Goal: Task Accomplishment & Management: Manage account settings

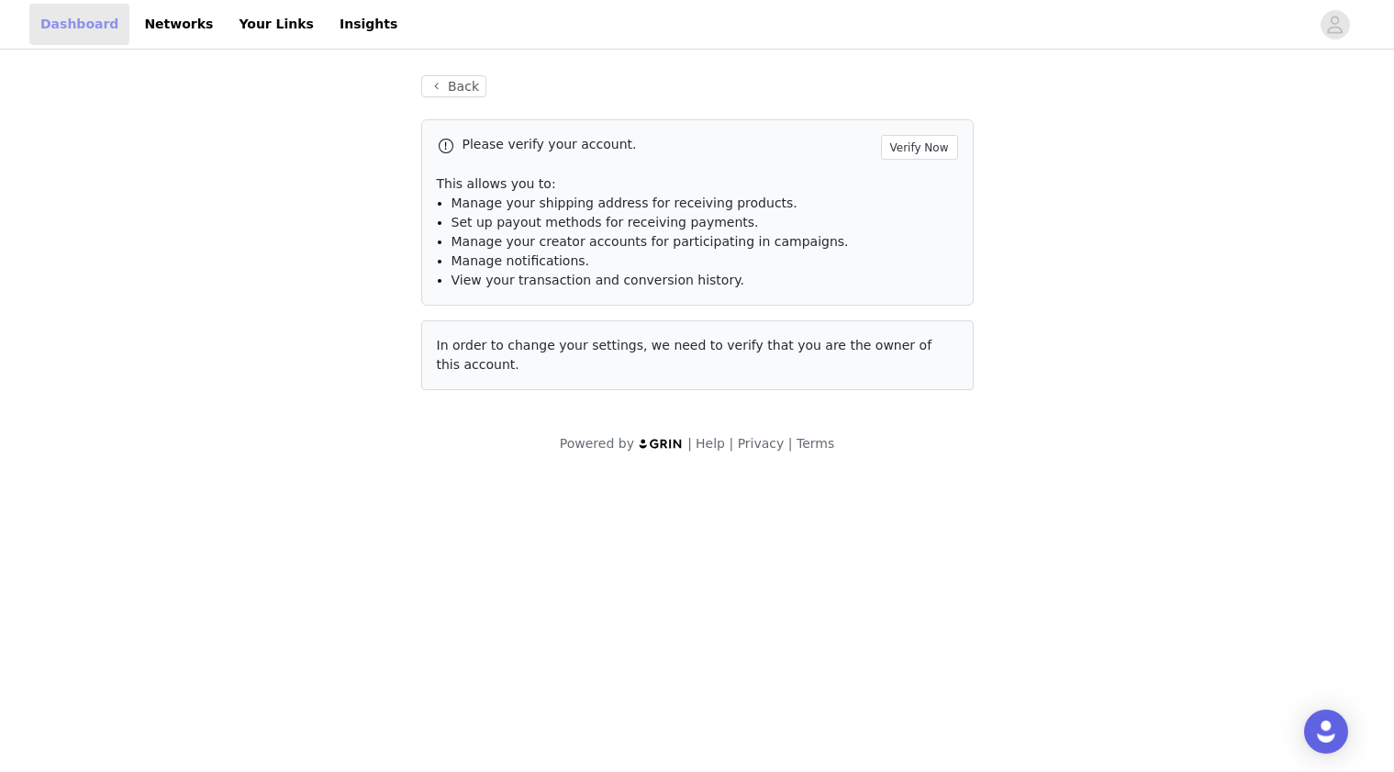
click at [96, 24] on link "Dashboard" at bounding box center [79, 24] width 100 height 41
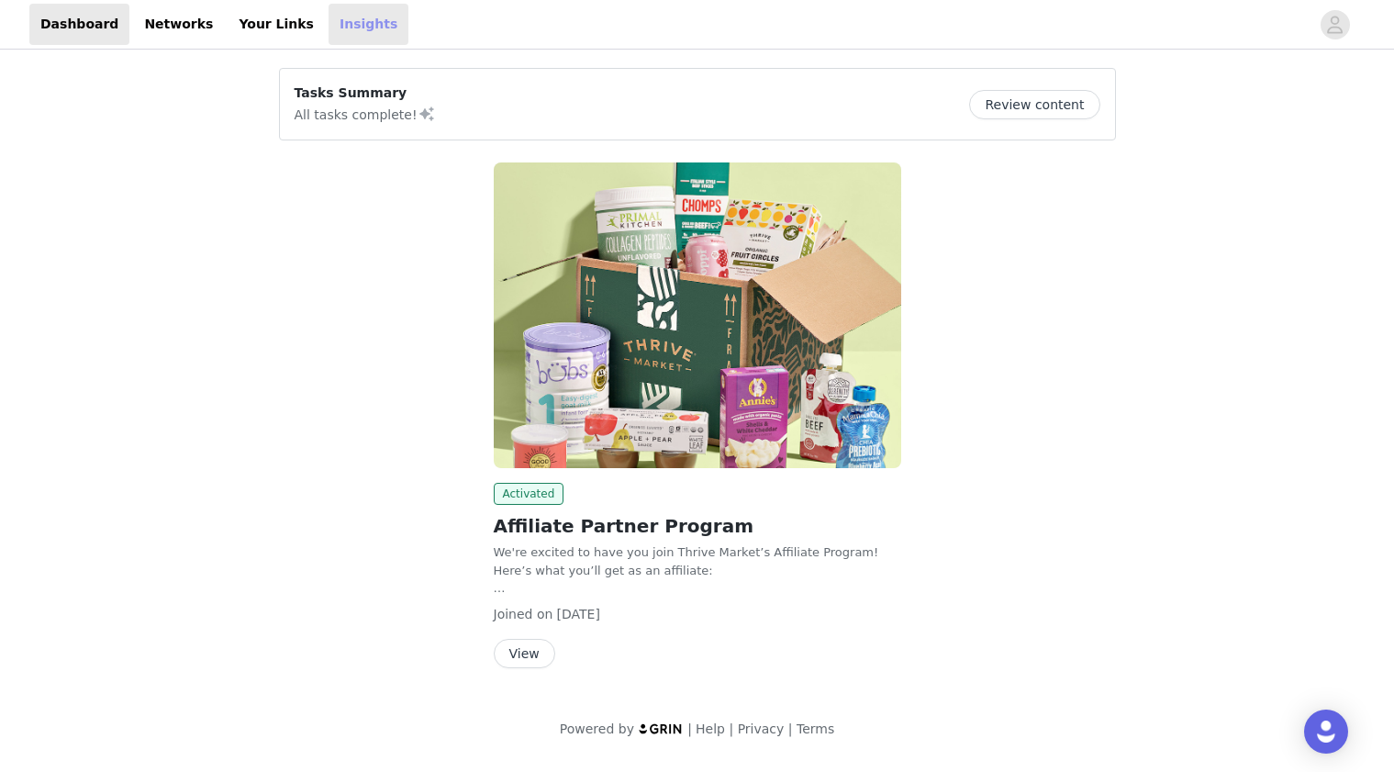
click at [329, 20] on link "Insights" at bounding box center [369, 24] width 80 height 41
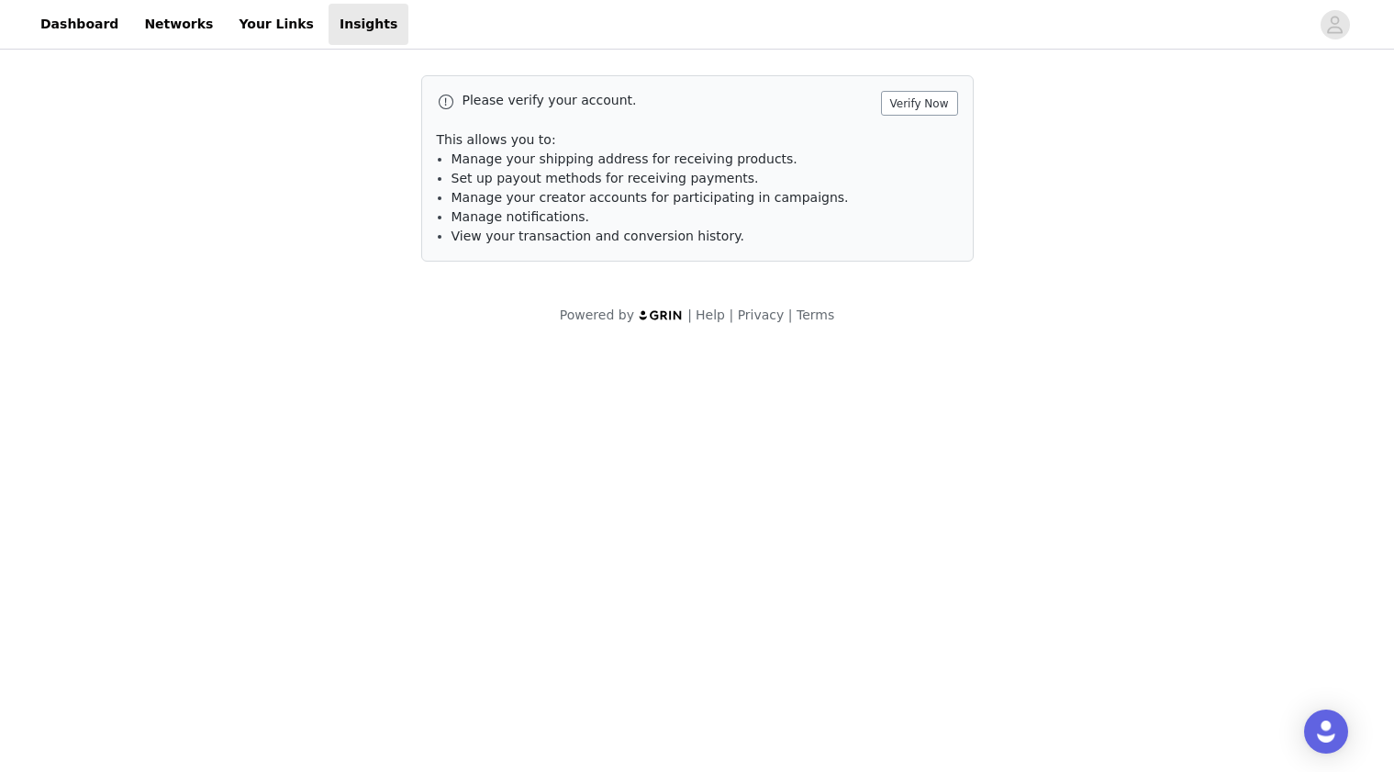
click at [901, 101] on button "Verify Now" at bounding box center [919, 103] width 77 height 25
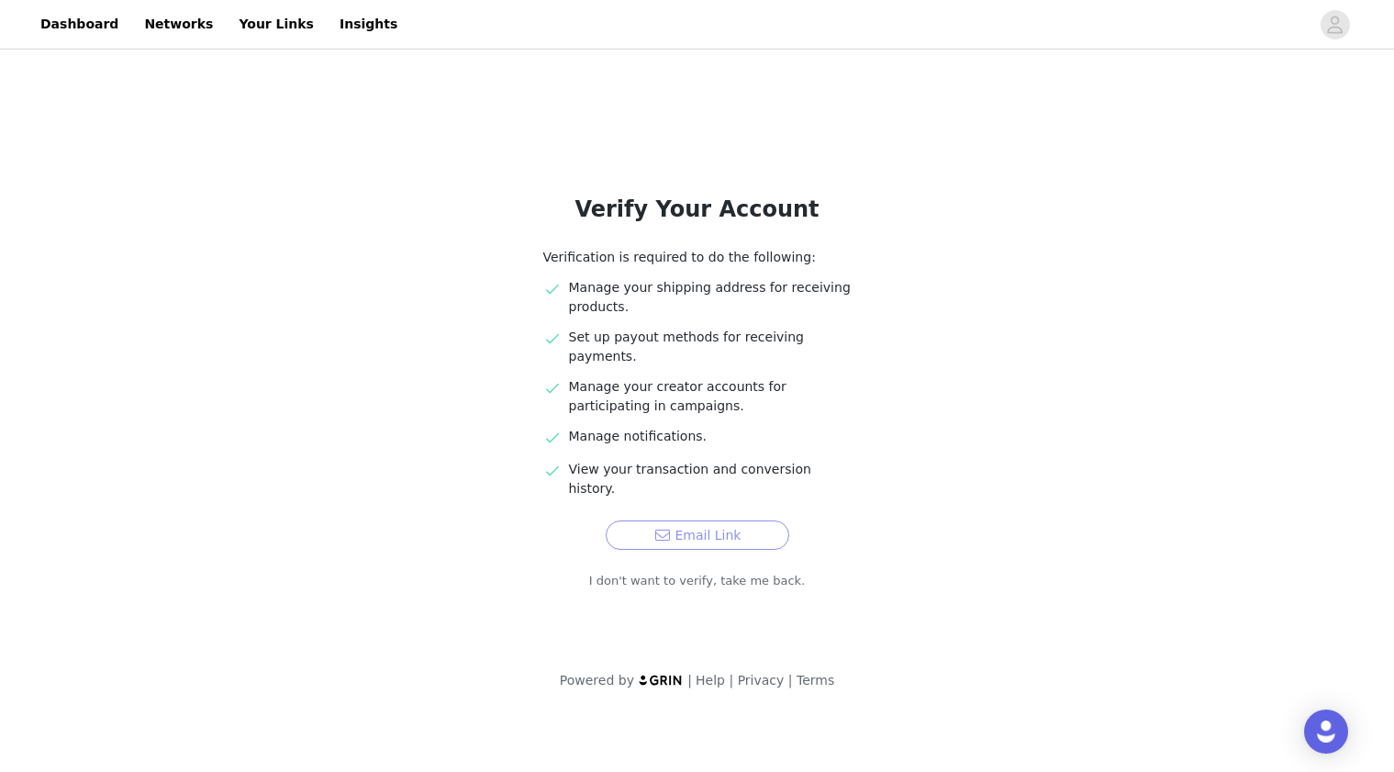
click at [705, 520] on button "Email Link" at bounding box center [698, 534] width 184 height 29
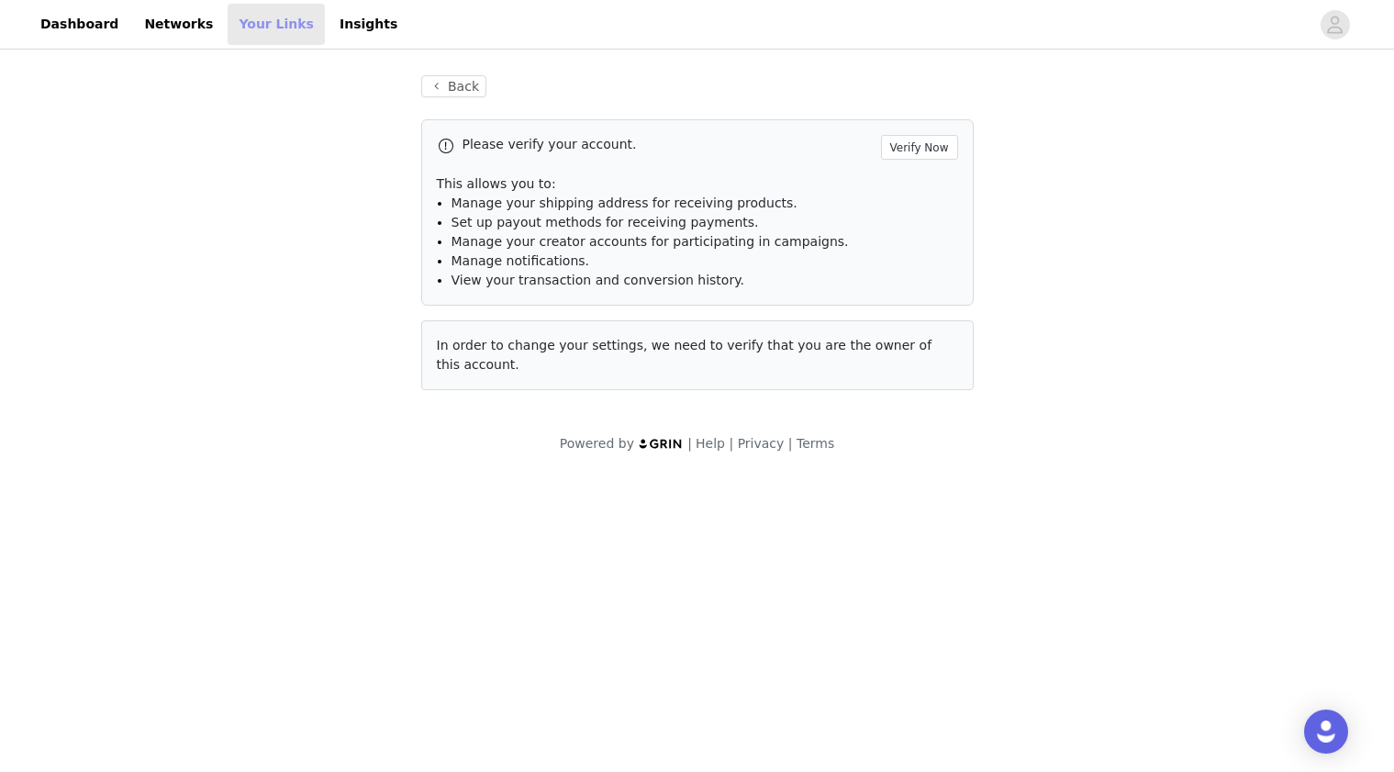
click at [280, 20] on link "Your Links" at bounding box center [276, 24] width 97 height 41
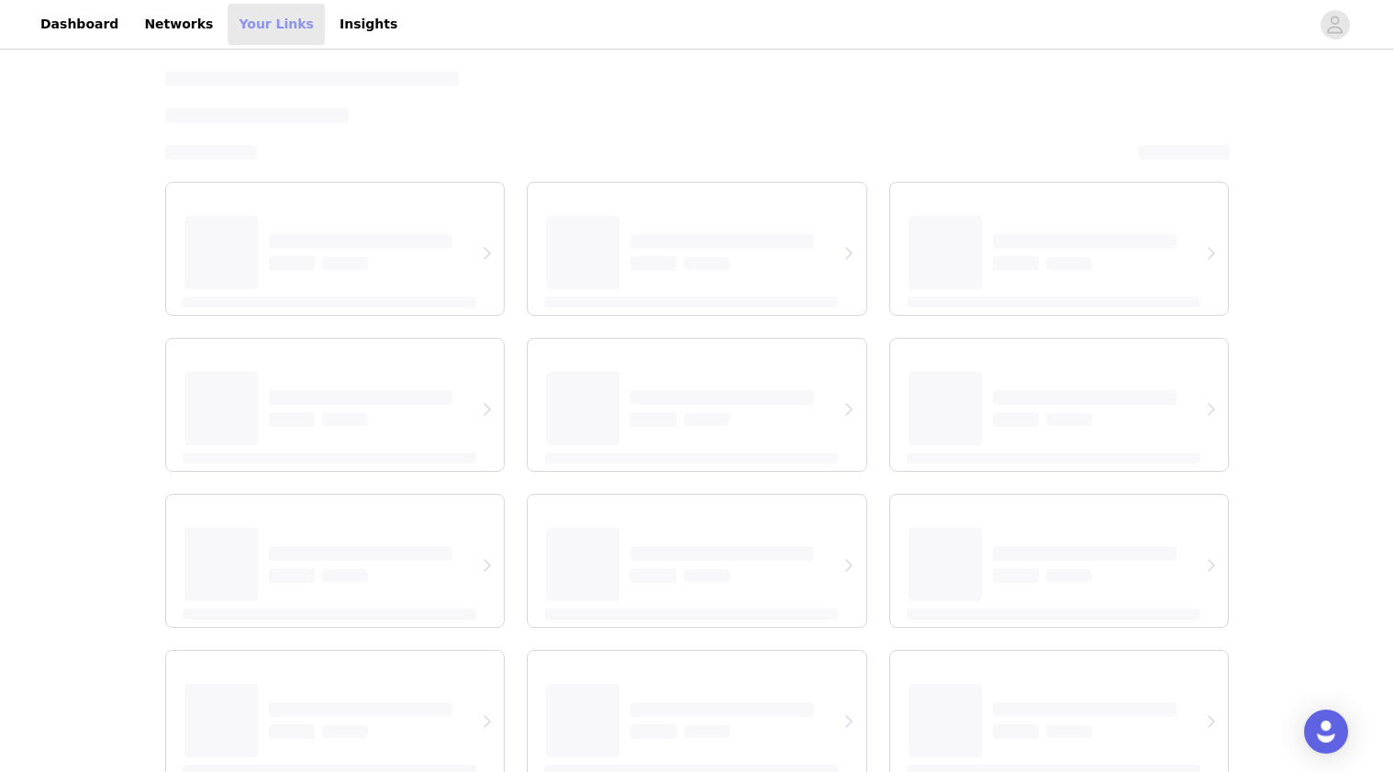
select select "12"
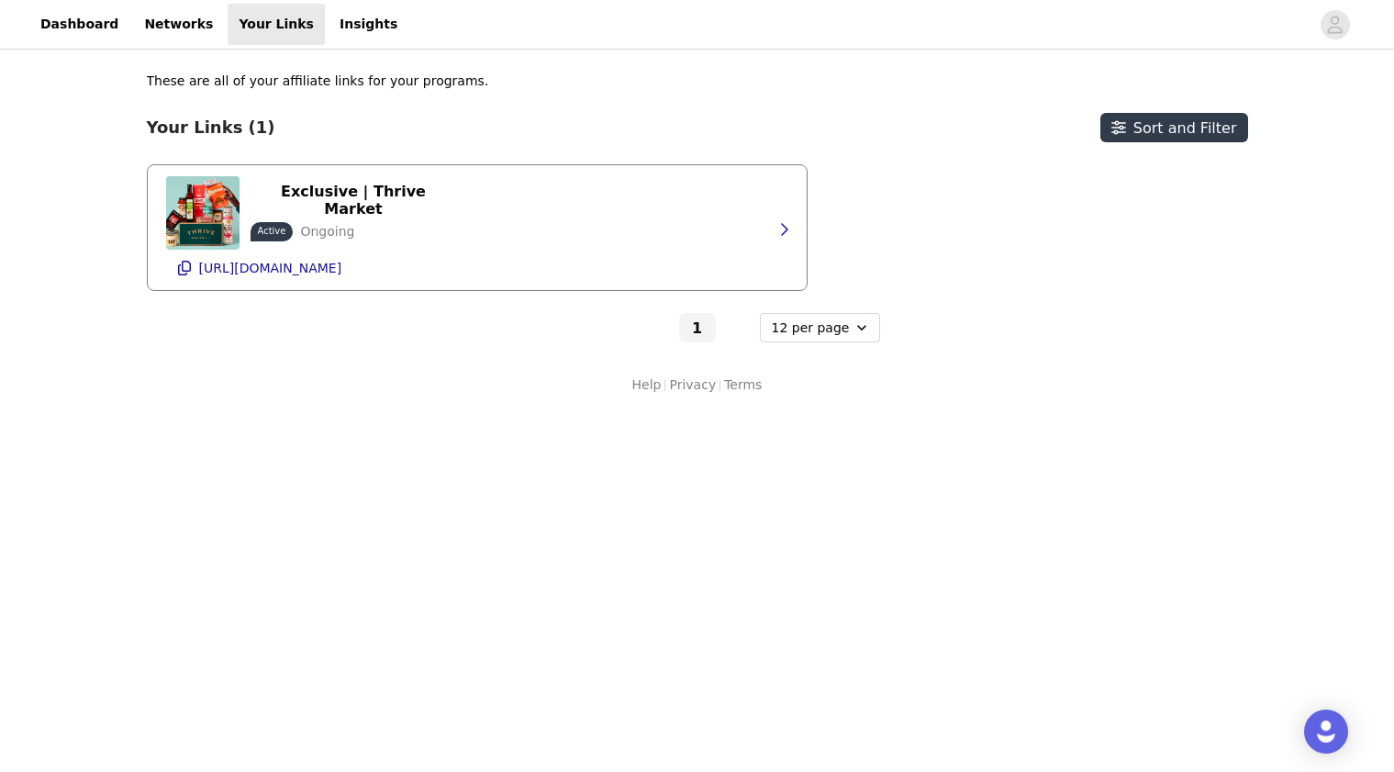
click at [644, 226] on div "Exclusive | Thrive Market Active Ongoing https://shop.thrivemarket.com/retrohou…" at bounding box center [477, 227] width 622 height 125
click at [782, 222] on icon "button" at bounding box center [784, 229] width 15 height 15
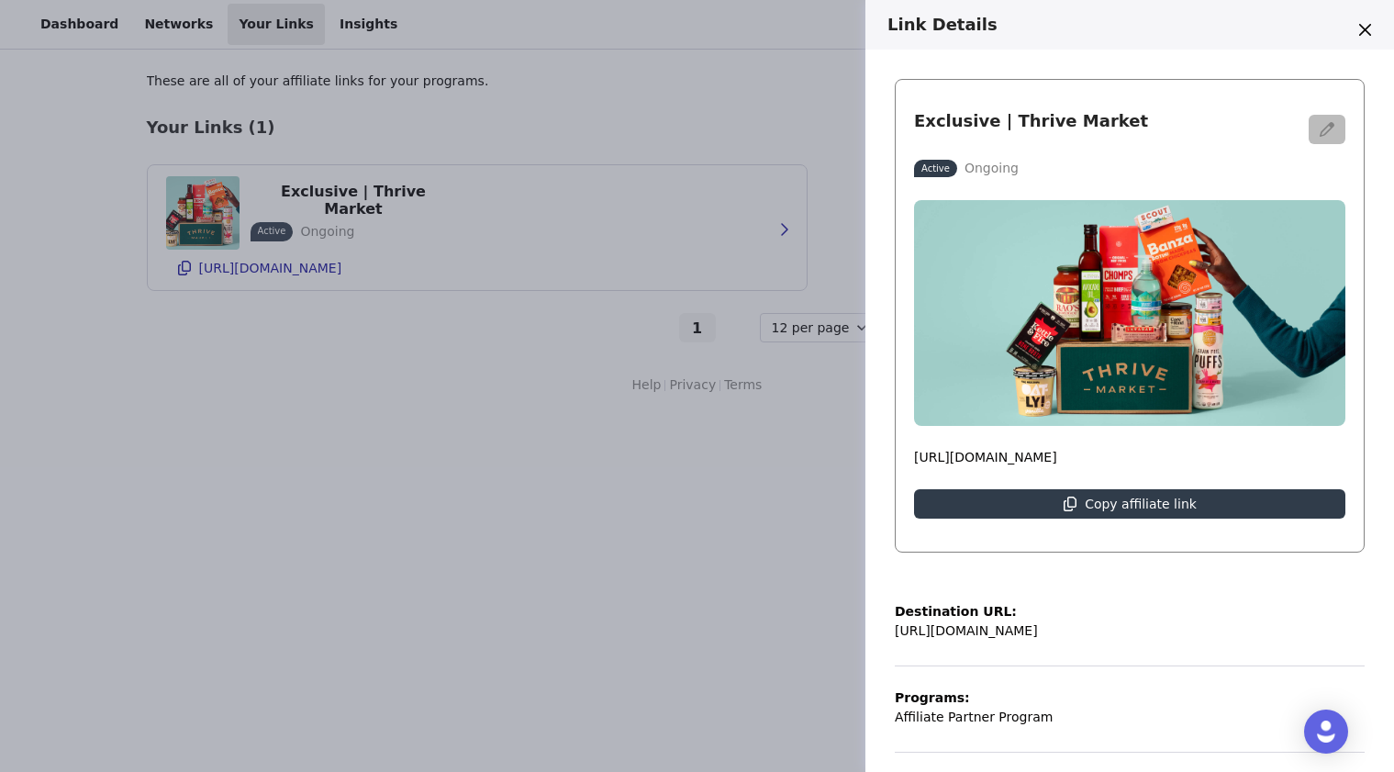
click at [1327, 136] on button "button" at bounding box center [1327, 129] width 37 height 29
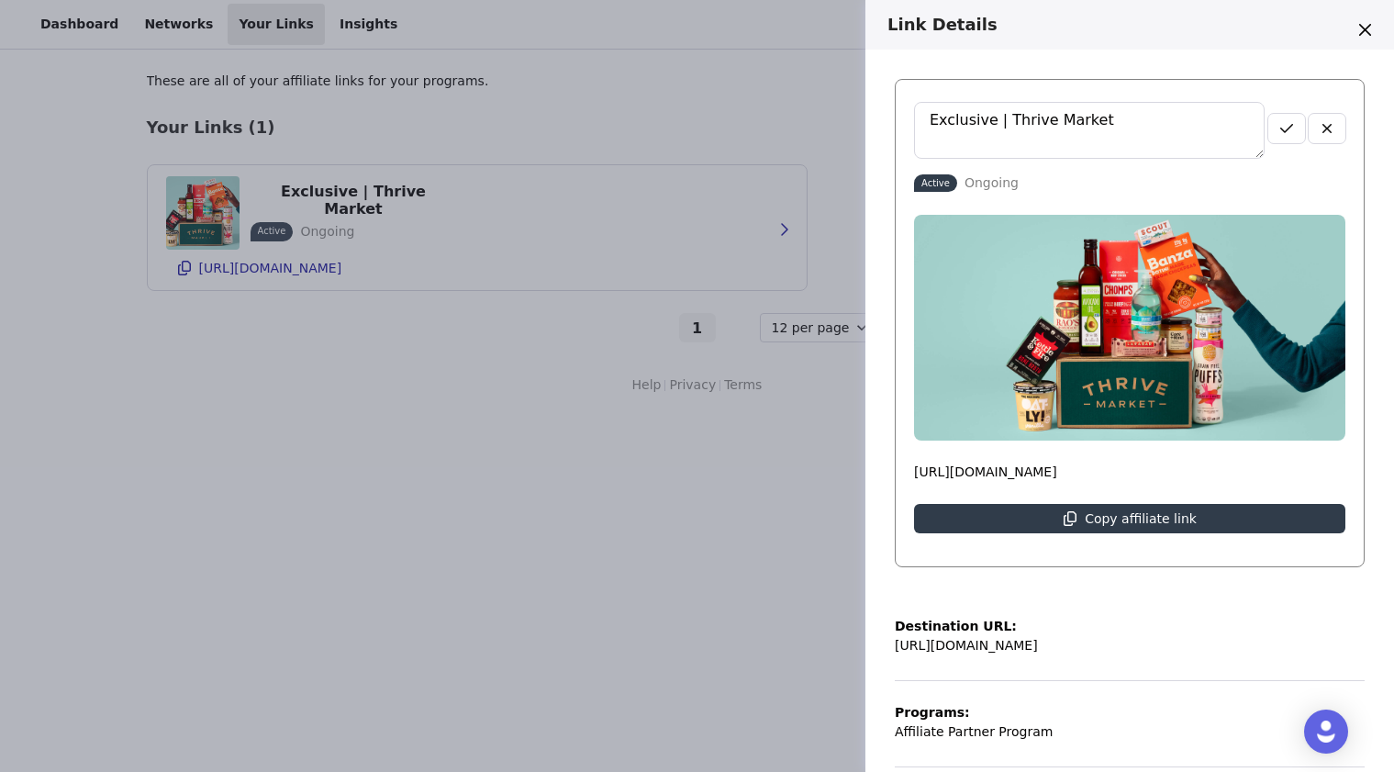
click at [1327, 136] on button "button" at bounding box center [1327, 128] width 37 height 29
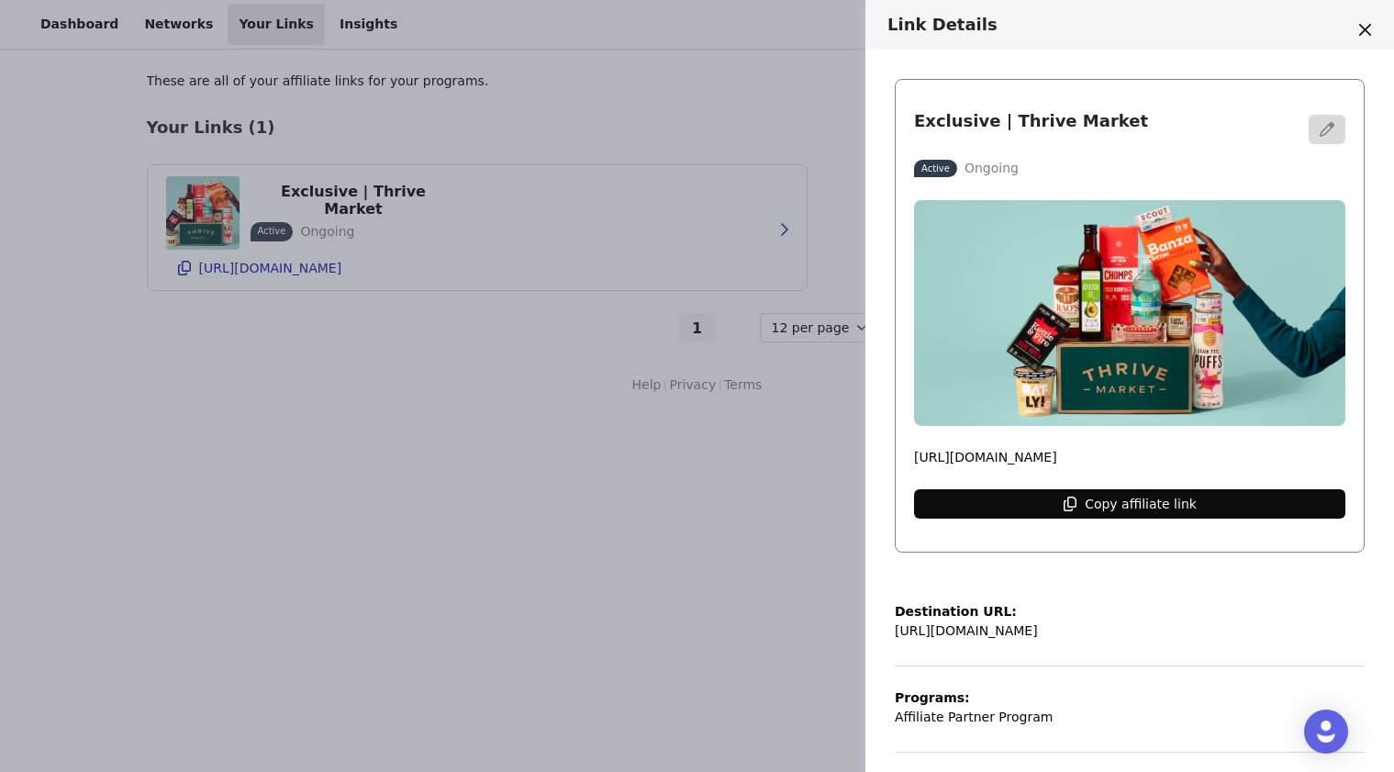
click at [1180, 499] on p "Copy affiliate link" at bounding box center [1141, 504] width 112 height 15
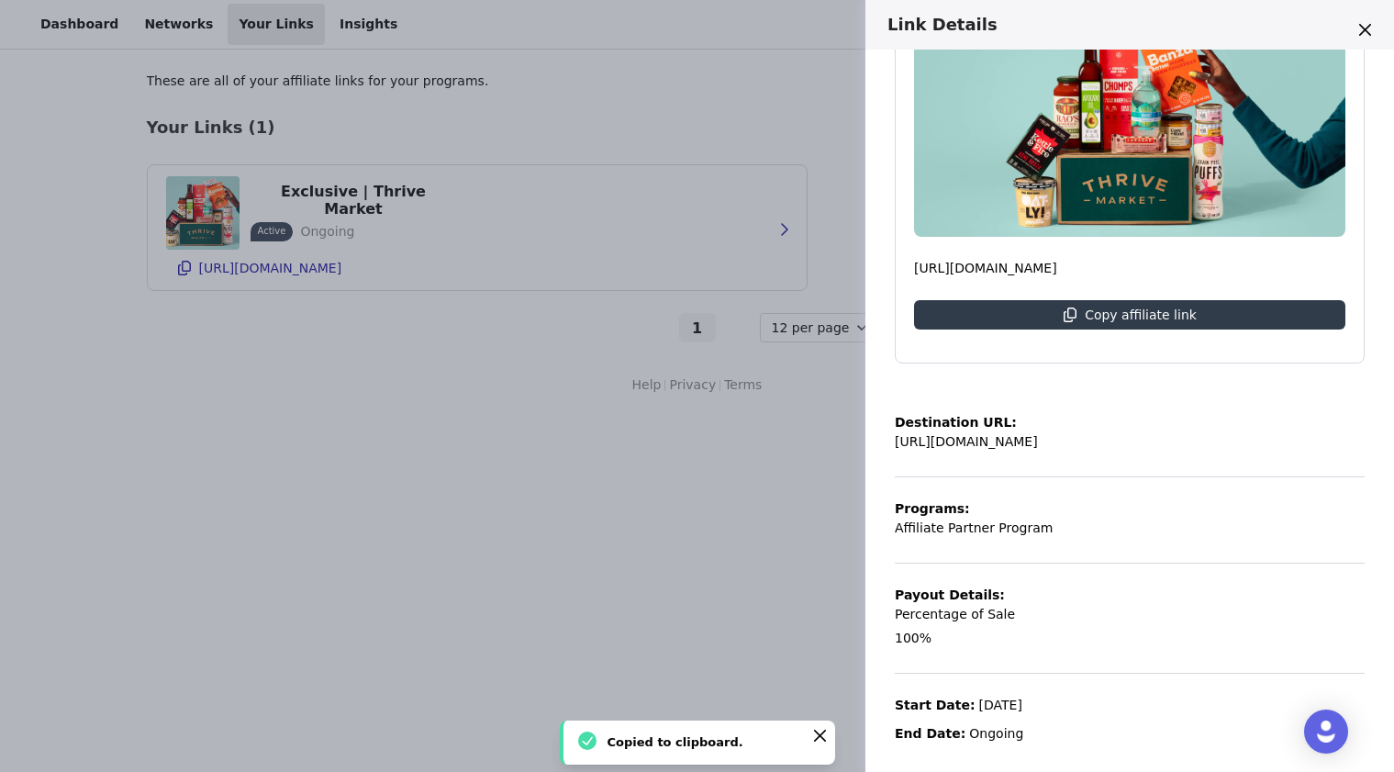
click at [553, 178] on div "Link Details Exclusive | Thrive Market Active Ongoing https://shop.thrivemarket…" at bounding box center [697, 386] width 1394 height 772
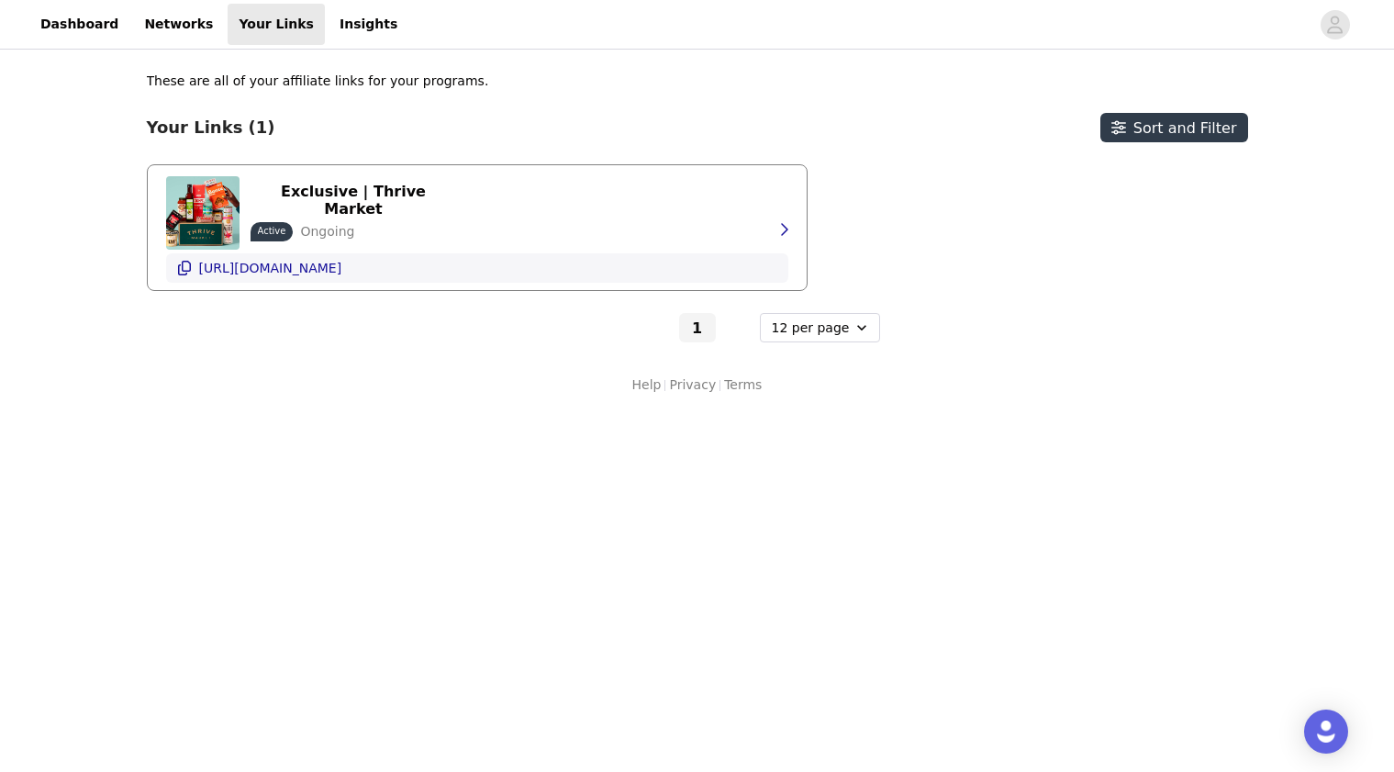
drag, startPoint x: 487, startPoint y: 274, endPoint x: 358, endPoint y: 273, distance: 129.4
click at [358, 273] on button "https://shop.thrivemarket.com/retrohousewife" at bounding box center [477, 267] width 622 height 29
click at [182, 274] on icon "button" at bounding box center [184, 268] width 15 height 15
